Goal: Information Seeking & Learning: Learn about a topic

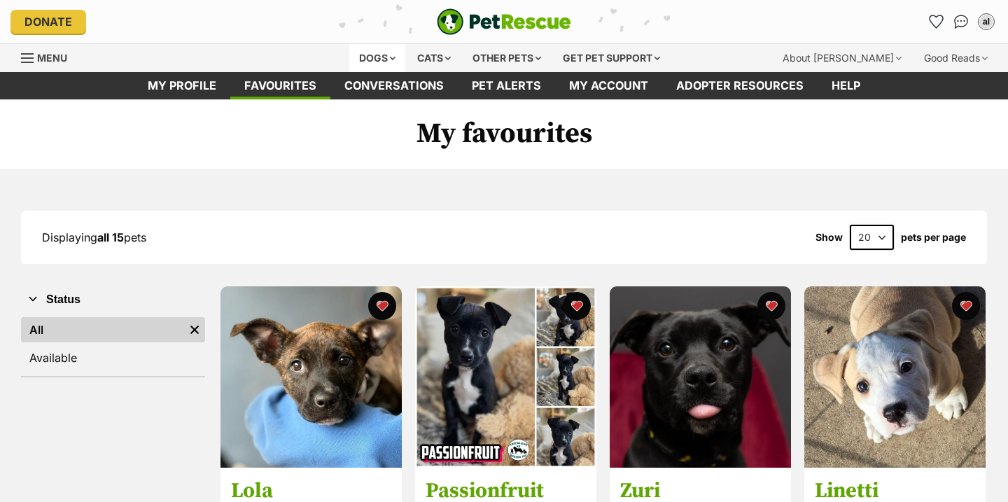
click at [370, 53] on div "Dogs" at bounding box center [377, 58] width 56 height 28
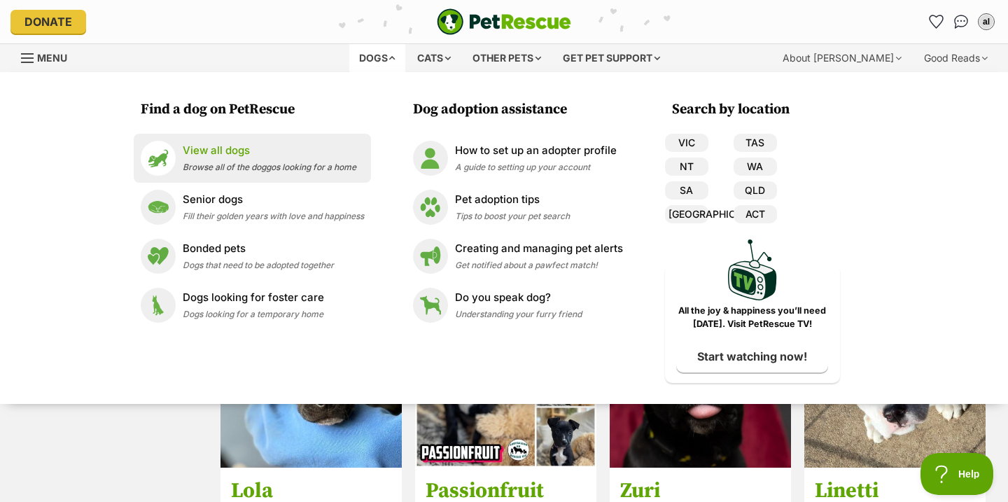
click at [322, 162] on span "Browse all of the doggos looking for a home" at bounding box center [270, 167] width 174 height 10
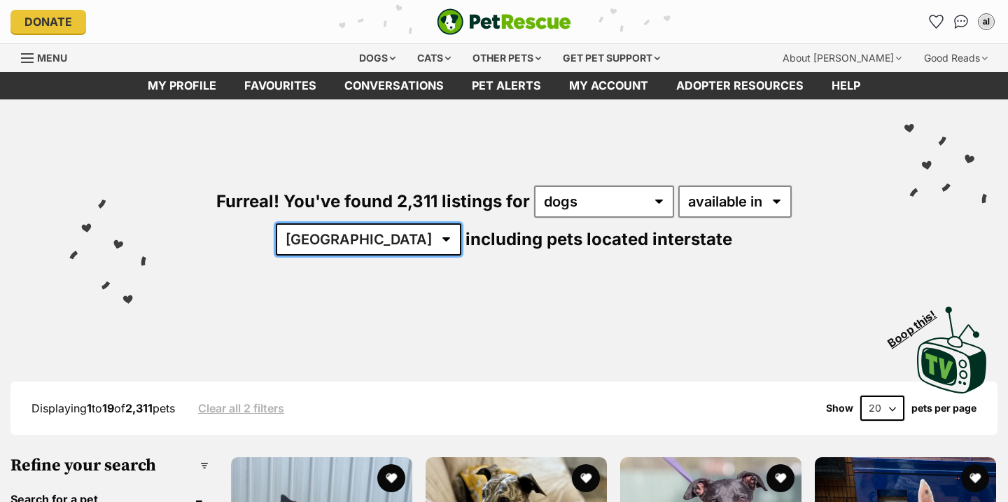
click at [461, 223] on select "[GEOGRAPHIC_DATA] [GEOGRAPHIC_DATA] [GEOGRAPHIC_DATA] [GEOGRAPHIC_DATA] [GEOGRA…" at bounding box center [368, 239] width 185 height 32
select select "VIC"
click at [461, 223] on select "[GEOGRAPHIC_DATA] [GEOGRAPHIC_DATA] [GEOGRAPHIC_DATA] [GEOGRAPHIC_DATA] [GEOGRA…" at bounding box center [368, 239] width 185 height 32
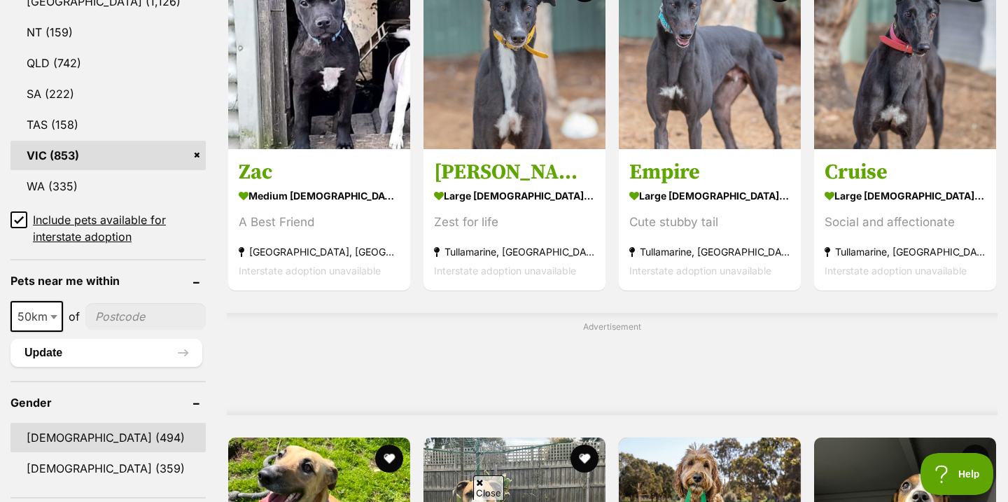
scroll to position [844, 0]
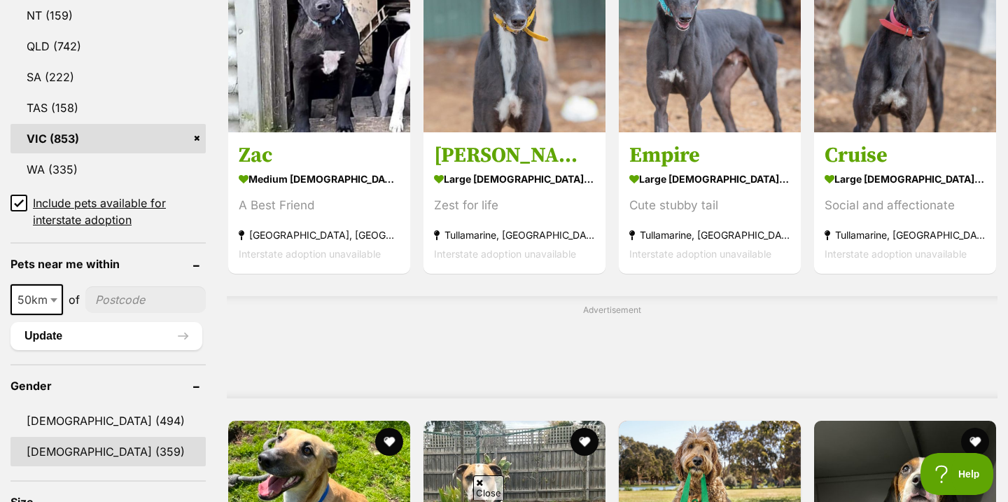
click at [79, 453] on link "[DEMOGRAPHIC_DATA] (359)" at bounding box center [107, 451] width 195 height 29
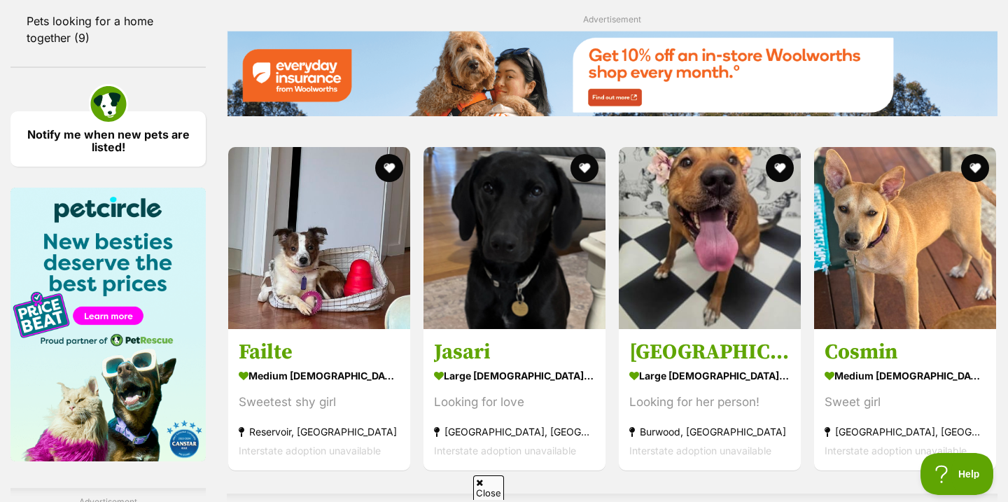
scroll to position [1959, 0]
